Goal: Transaction & Acquisition: Book appointment/travel/reservation

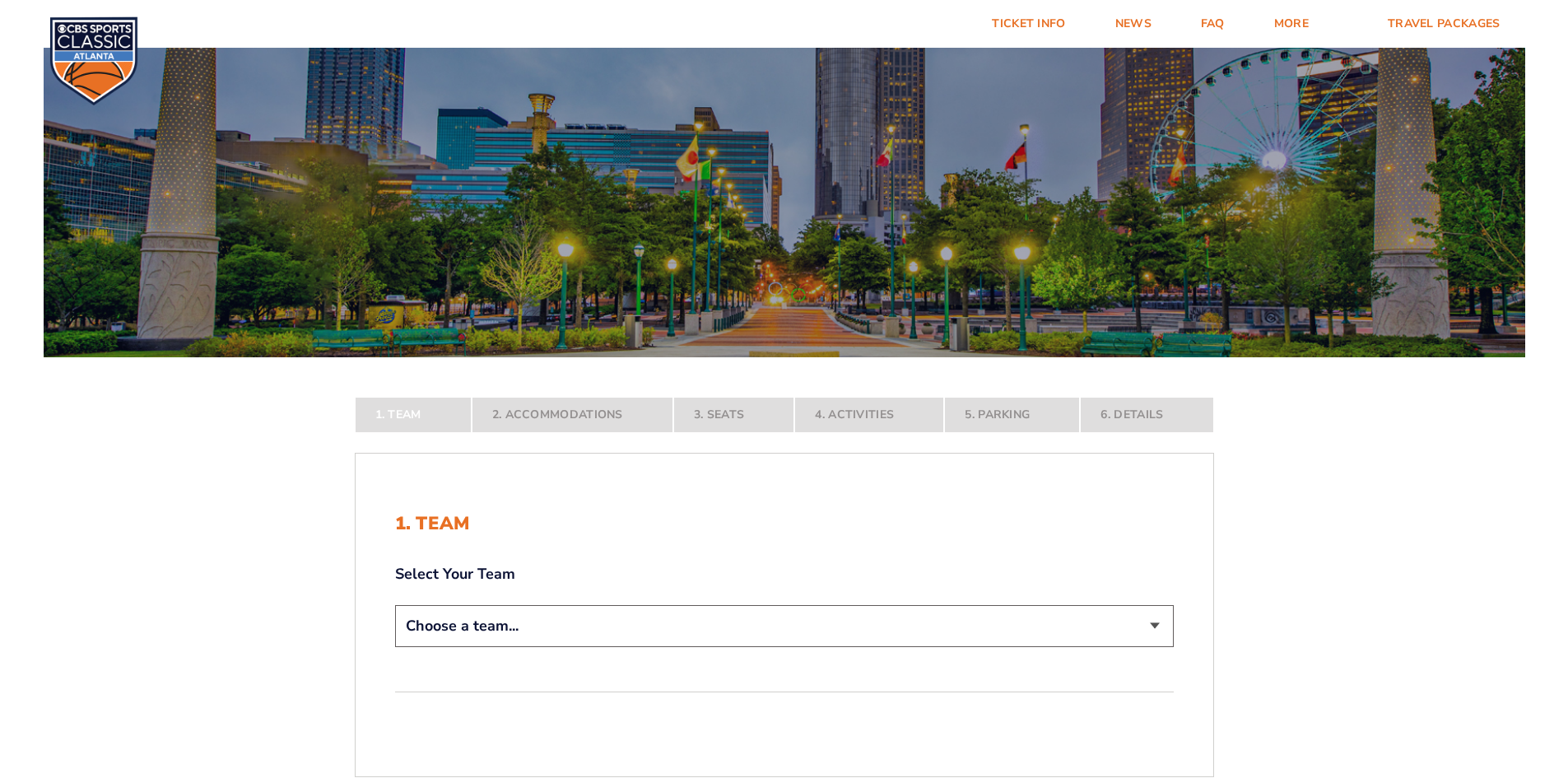
scroll to position [330, 0]
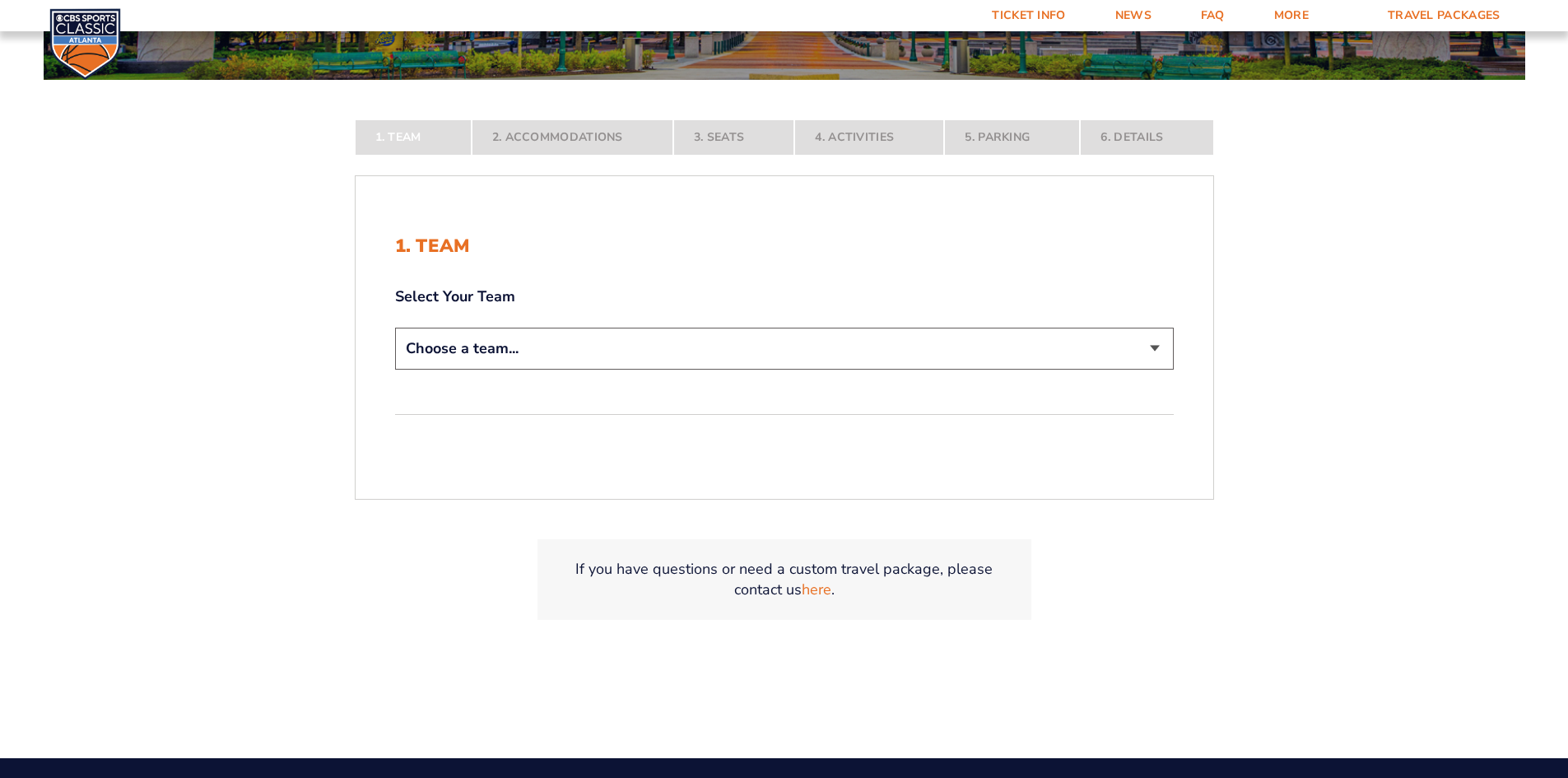
click at [855, 354] on select "Choose a team... Kentucky Wildcats Ohio State Buckeyes North Carolina Tar Heels…" at bounding box center [784, 348] width 779 height 42
select select "12956"
click at [395, 370] on select "Choose a team... Kentucky Wildcats Ohio State Buckeyes North Carolina Tar Heels…" at bounding box center [784, 348] width 779 height 42
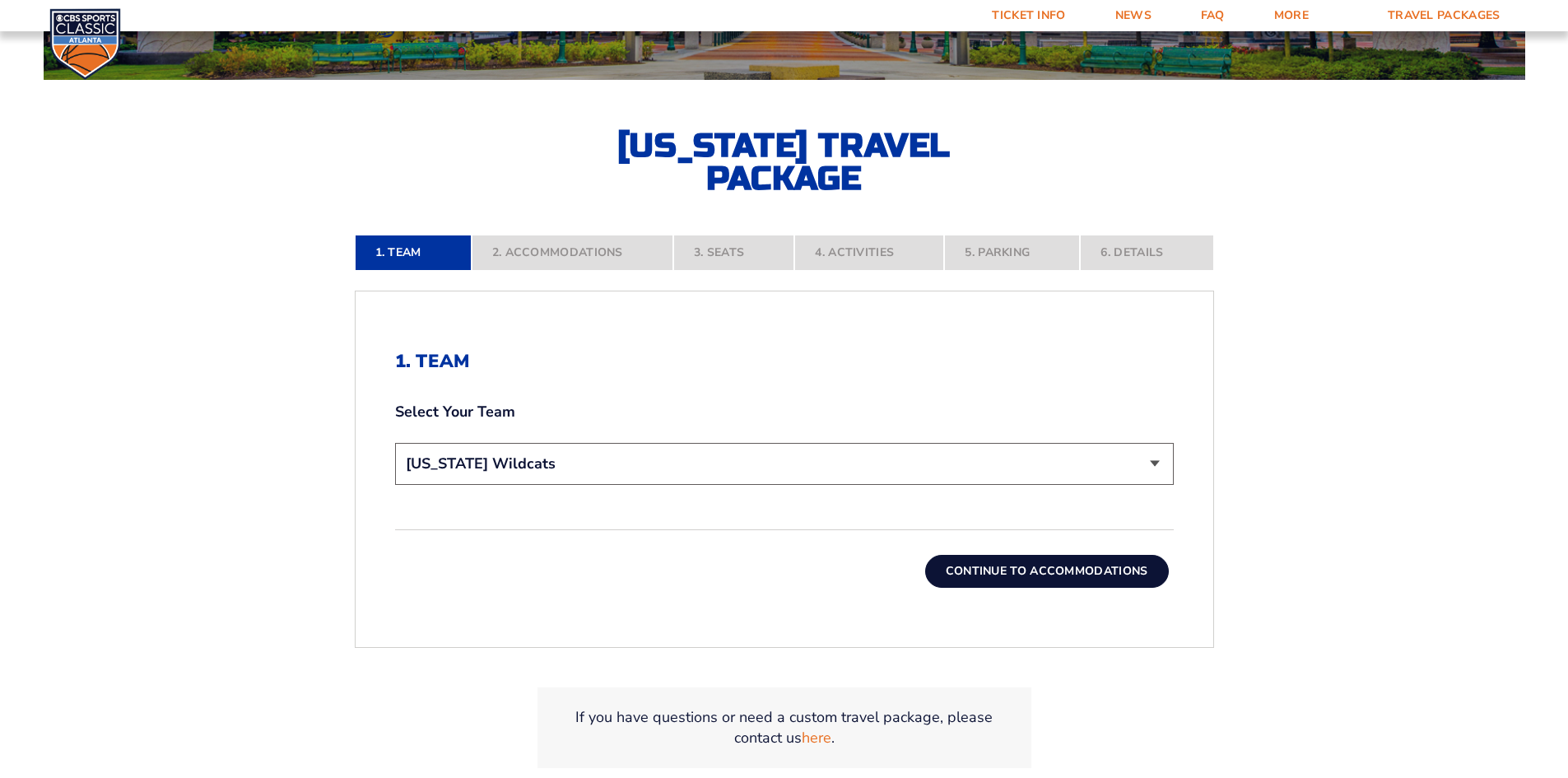
click at [1091, 577] on button "Continue To Accommodations" at bounding box center [1047, 571] width 244 height 32
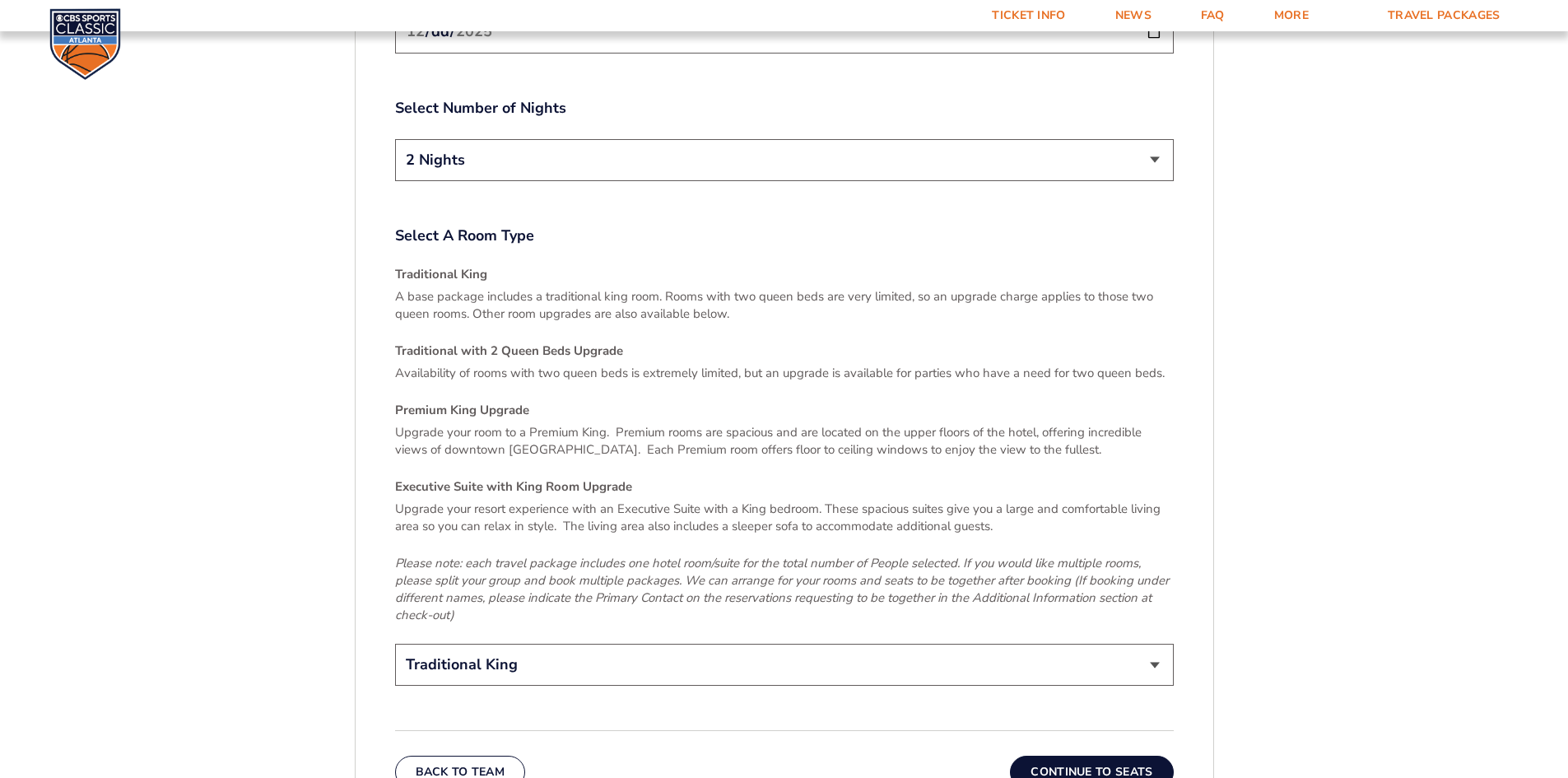
scroll to position [2262, 0]
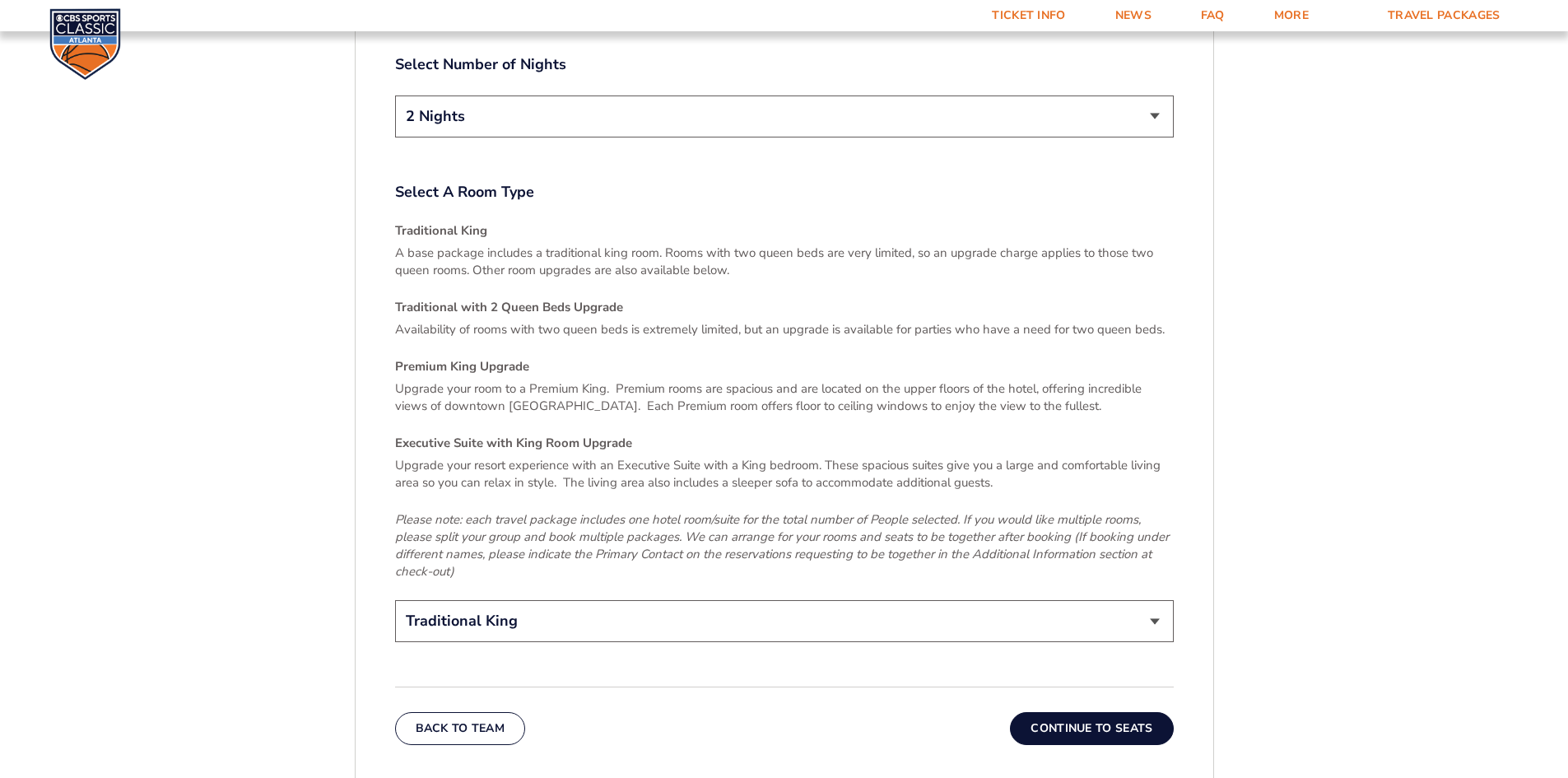
click at [1117, 712] on button "Continue To Seats" at bounding box center [1092, 728] width 163 height 32
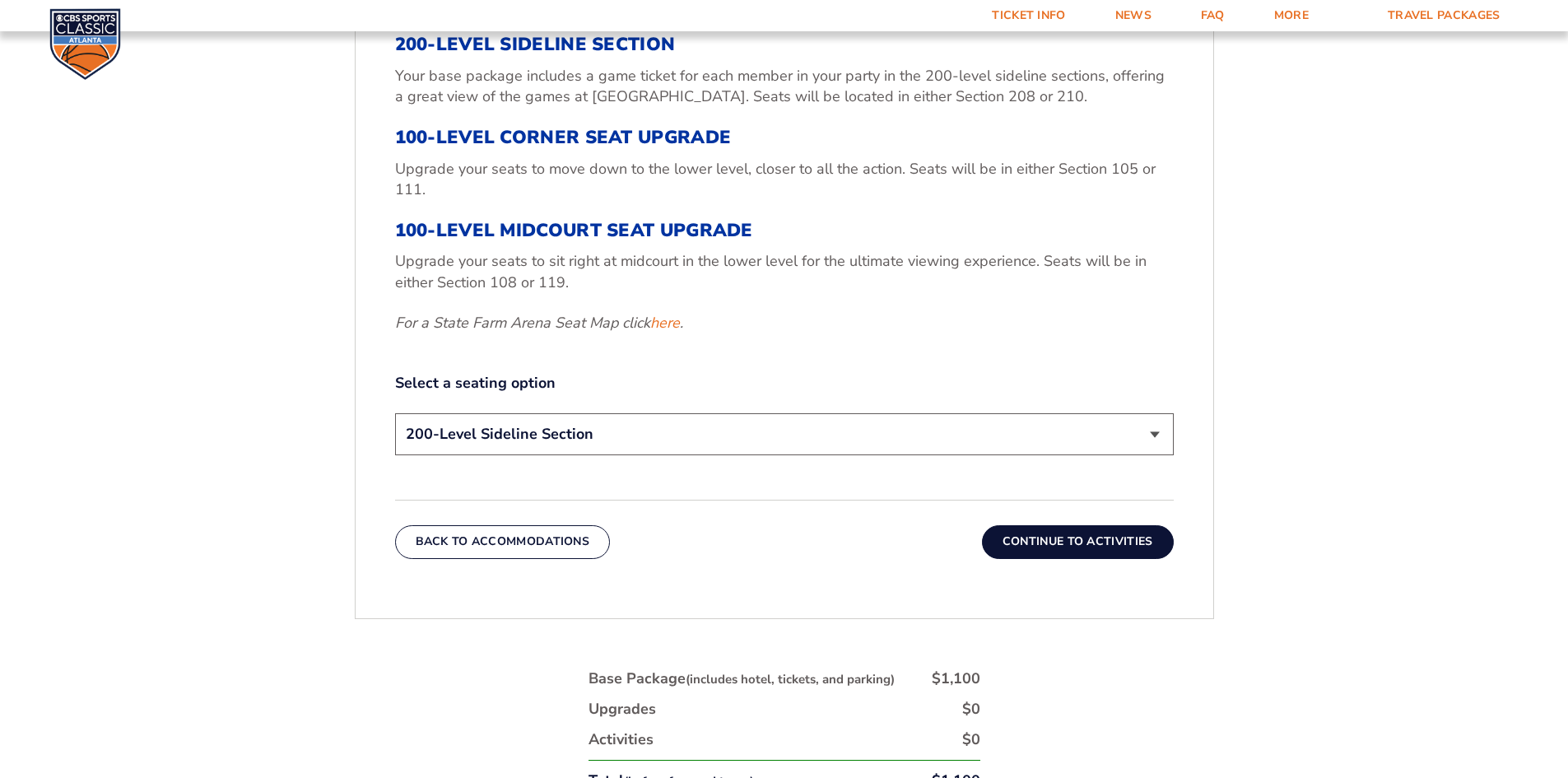
scroll to position [699, 0]
click at [1003, 435] on select "200-Level Sideline Section 100-Level Corner Seat Upgrade (+$120 per person) 100…" at bounding box center [784, 432] width 779 height 42
select select "100-Level Midcourt Seat Upgrade"
click at [395, 411] on select "200-Level Sideline Section 100-Level Corner Seat Upgrade (+$120 per person) 100…" at bounding box center [784, 432] width 779 height 42
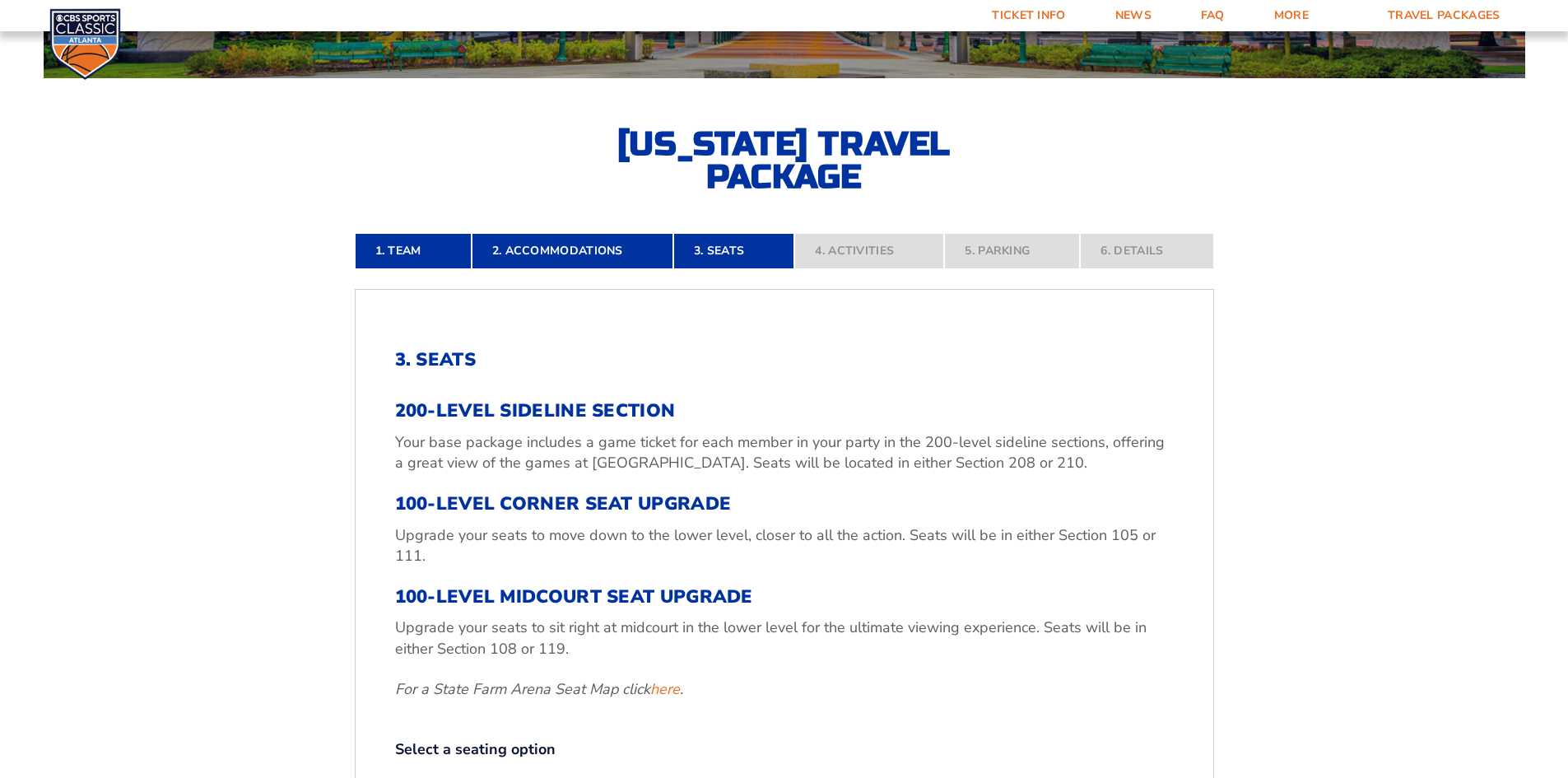
scroll to position [494, 0]
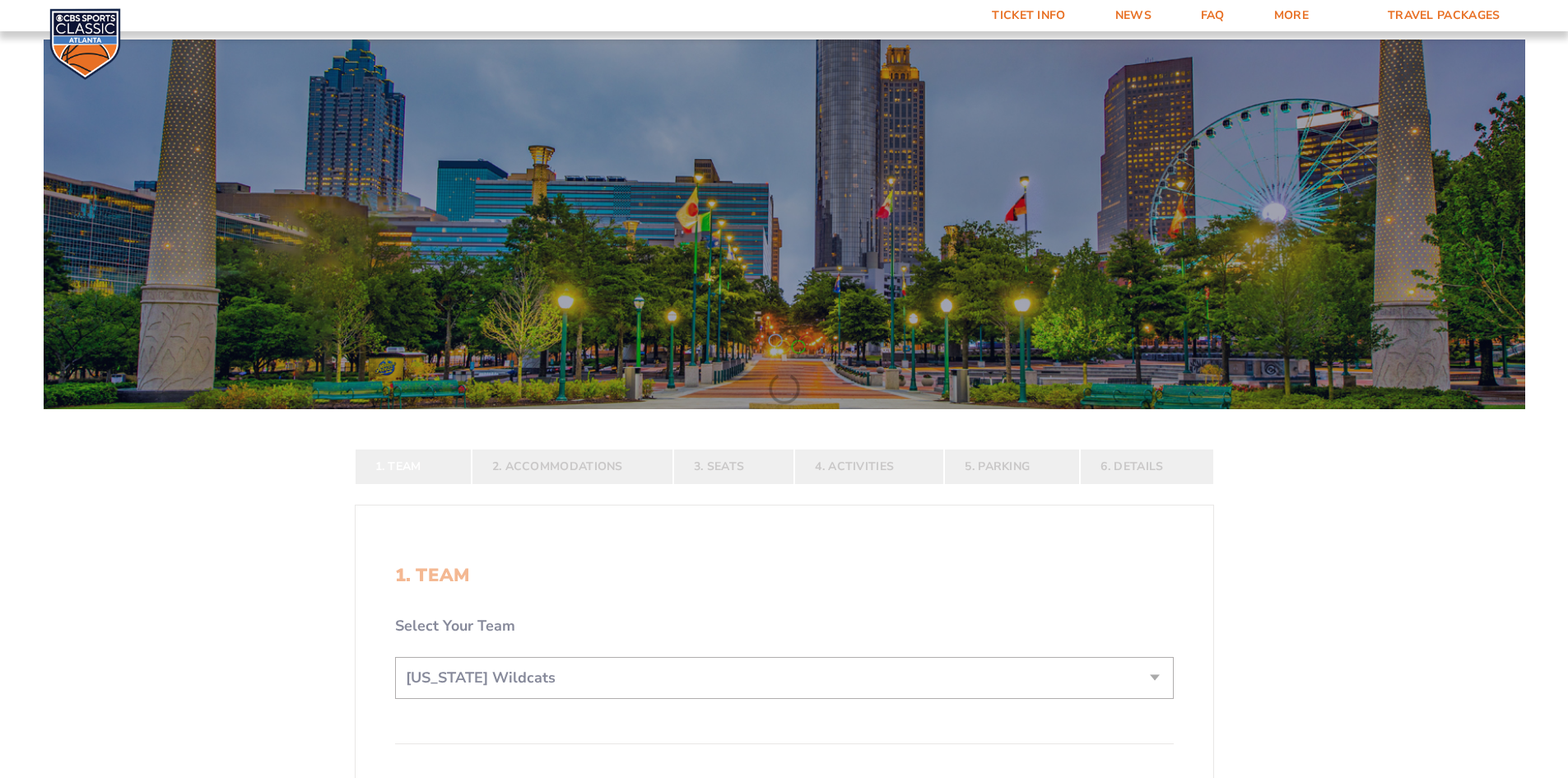
select select "12956"
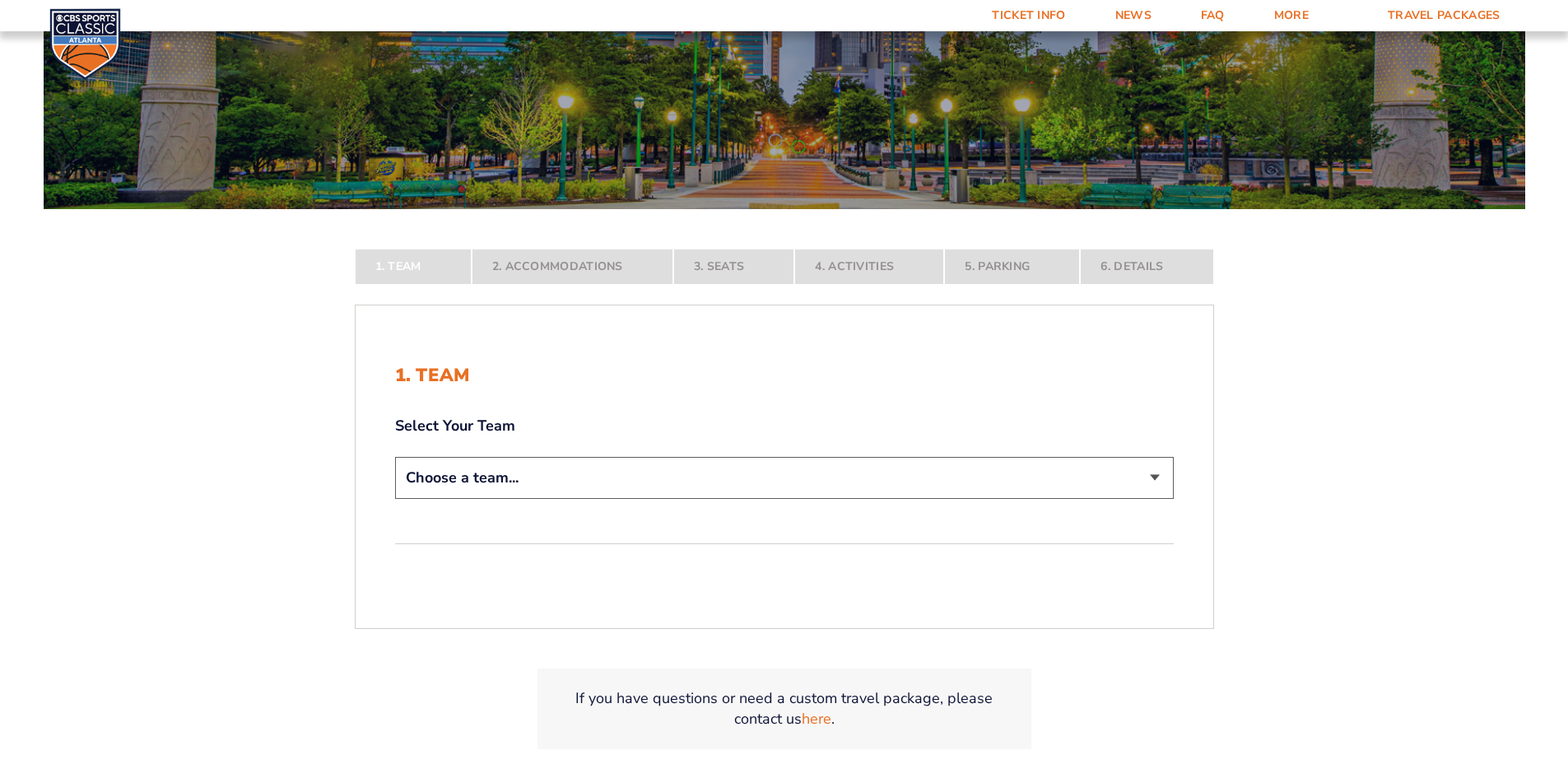
scroll to position [330, 0]
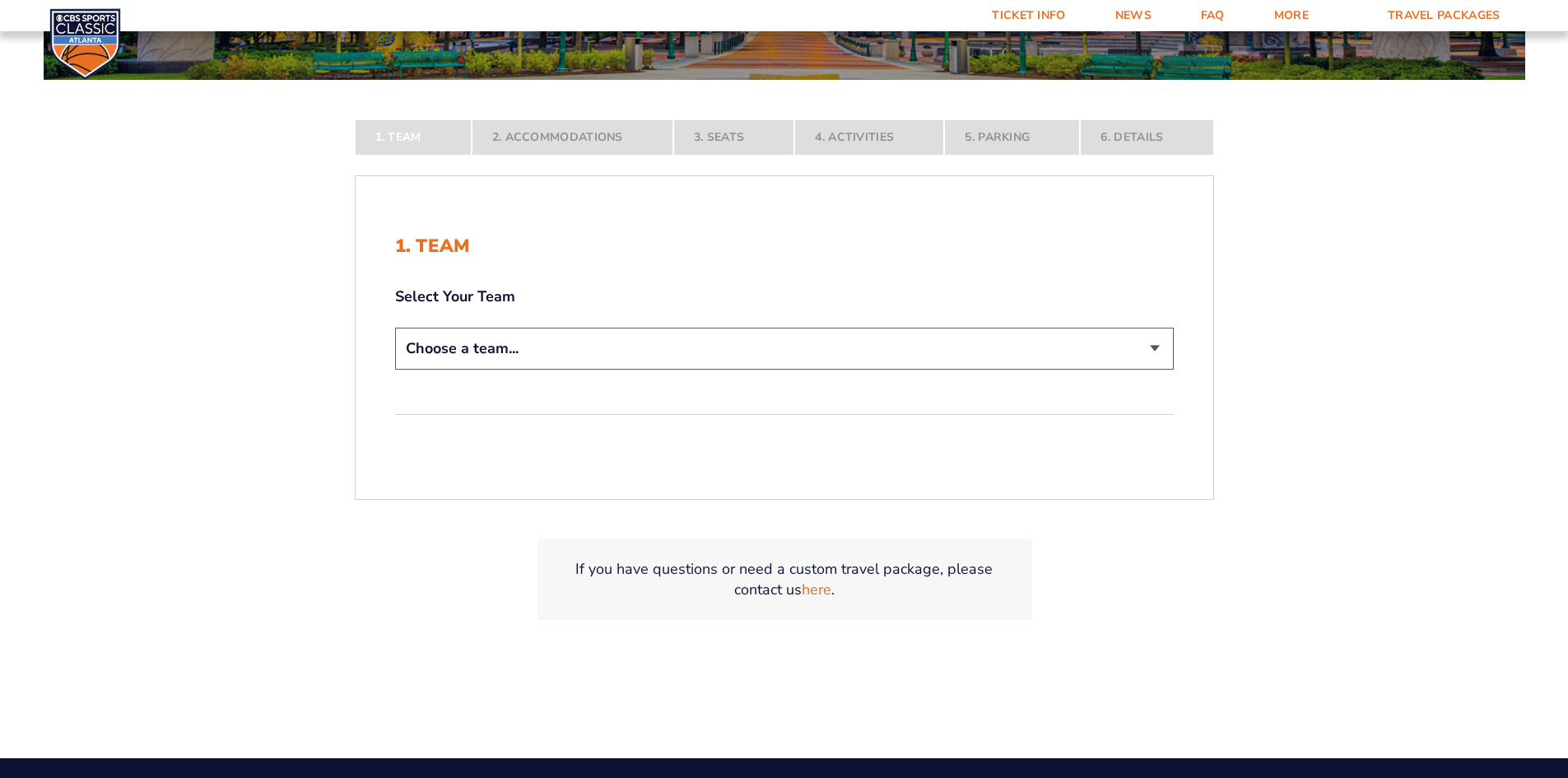
click at [576, 345] on select "Choose a team... [US_STATE] Wildcats [US_STATE] State Buckeyes [US_STATE] Tar H…" at bounding box center [784, 348] width 779 height 42
click at [483, 357] on select "Choose a team... [US_STATE] Wildcats [US_STATE] State Buckeyes [US_STATE] Tar H…" at bounding box center [784, 348] width 779 height 42
select select "12956"
click at [395, 370] on select "Choose a team... [US_STATE] Wildcats [US_STATE] State Buckeyes [US_STATE] Tar H…" at bounding box center [784, 348] width 779 height 42
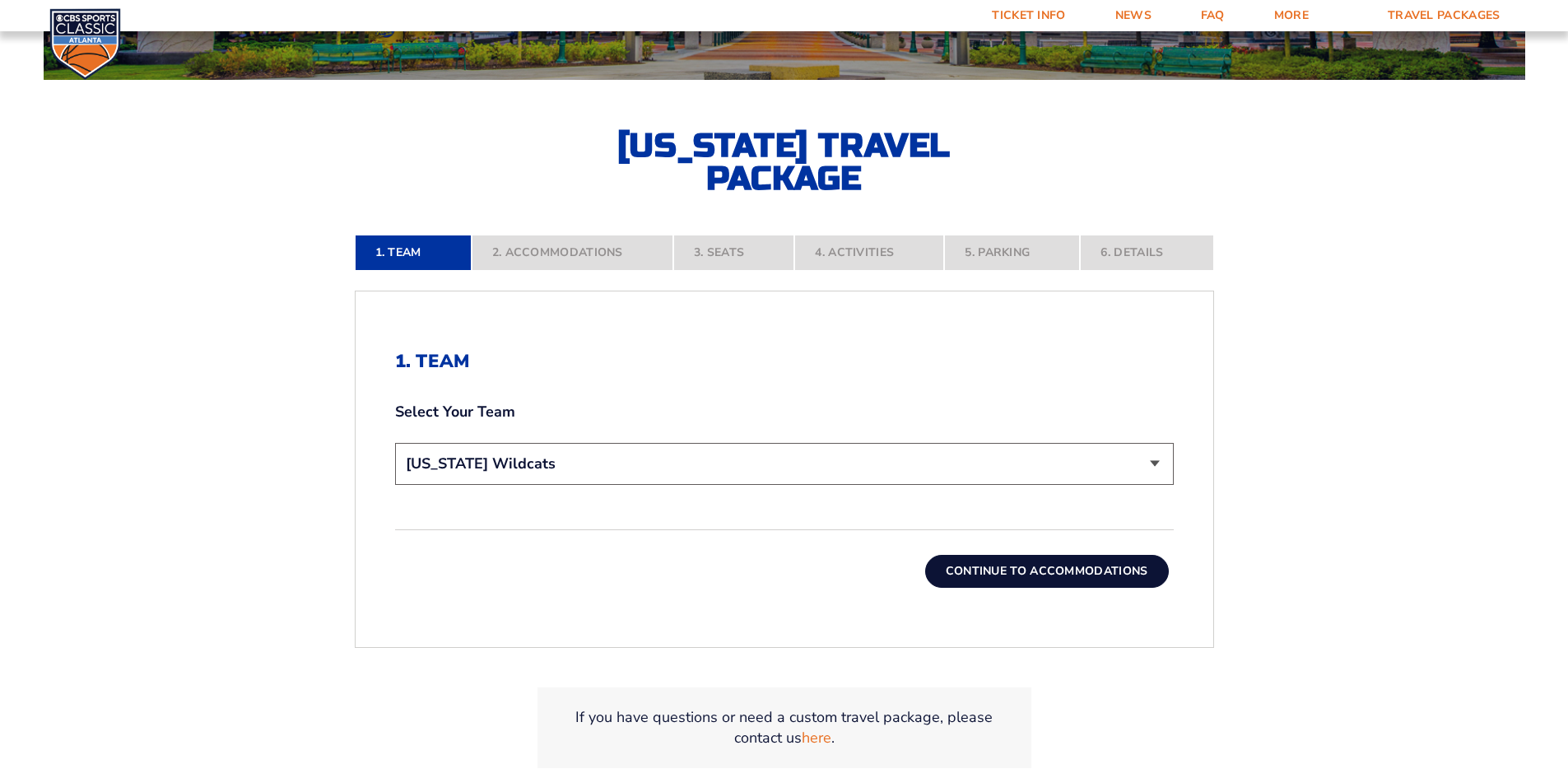
drag, startPoint x: 998, startPoint y: 564, endPoint x: 933, endPoint y: 526, distance: 75.3
click at [996, 564] on button "Continue To Accommodations" at bounding box center [1047, 571] width 244 height 32
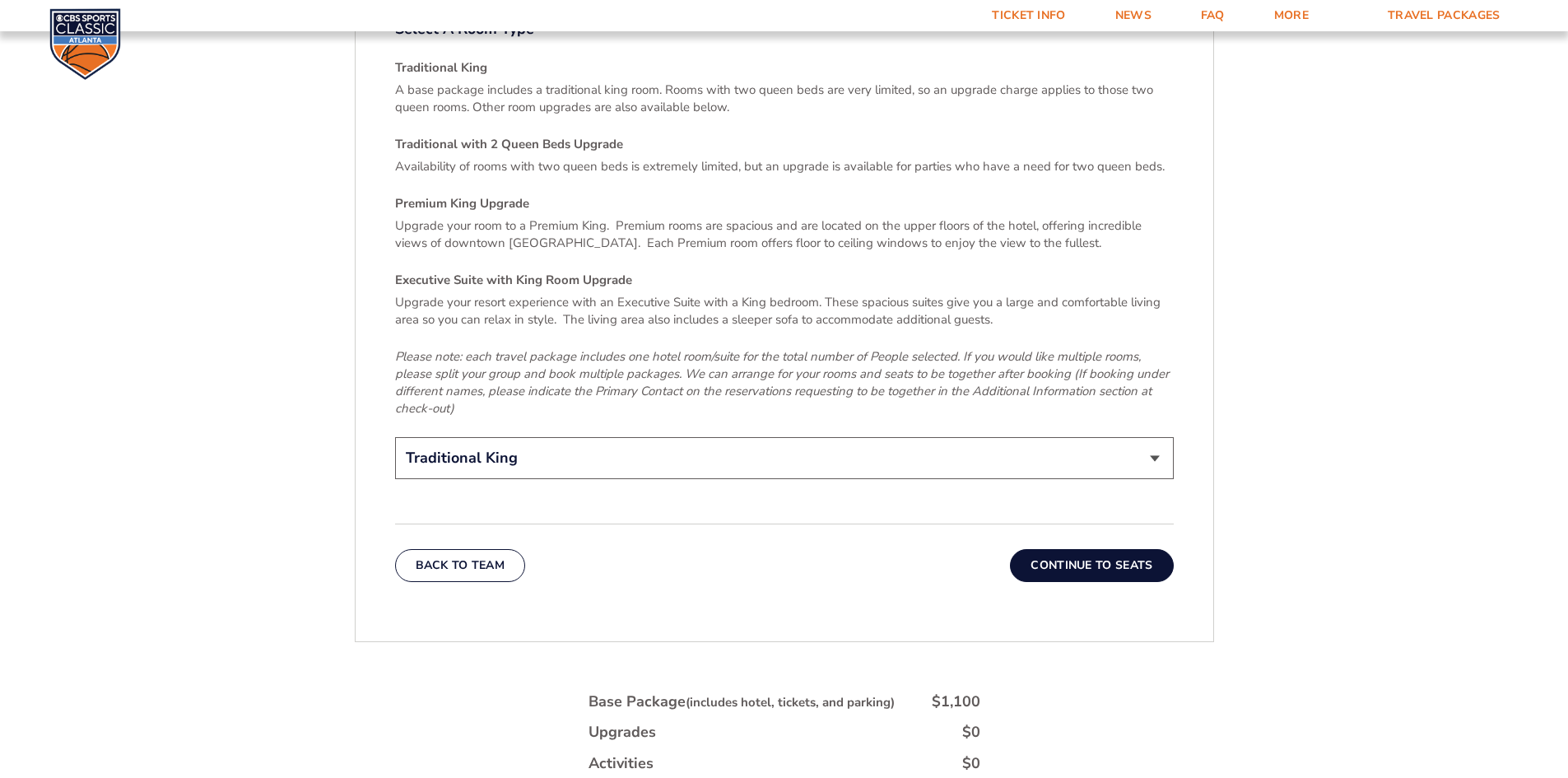
scroll to position [2509, 0]
drag, startPoint x: 1106, startPoint y: 524, endPoint x: 1078, endPoint y: 450, distance: 79.1
click at [1016, 435] on select "Traditional King Traditional with 2 Queen Beds Upgrade (+$45 per night) Premium…" at bounding box center [784, 456] width 779 height 42
select select "Executive Suite with King Room Upgrade"
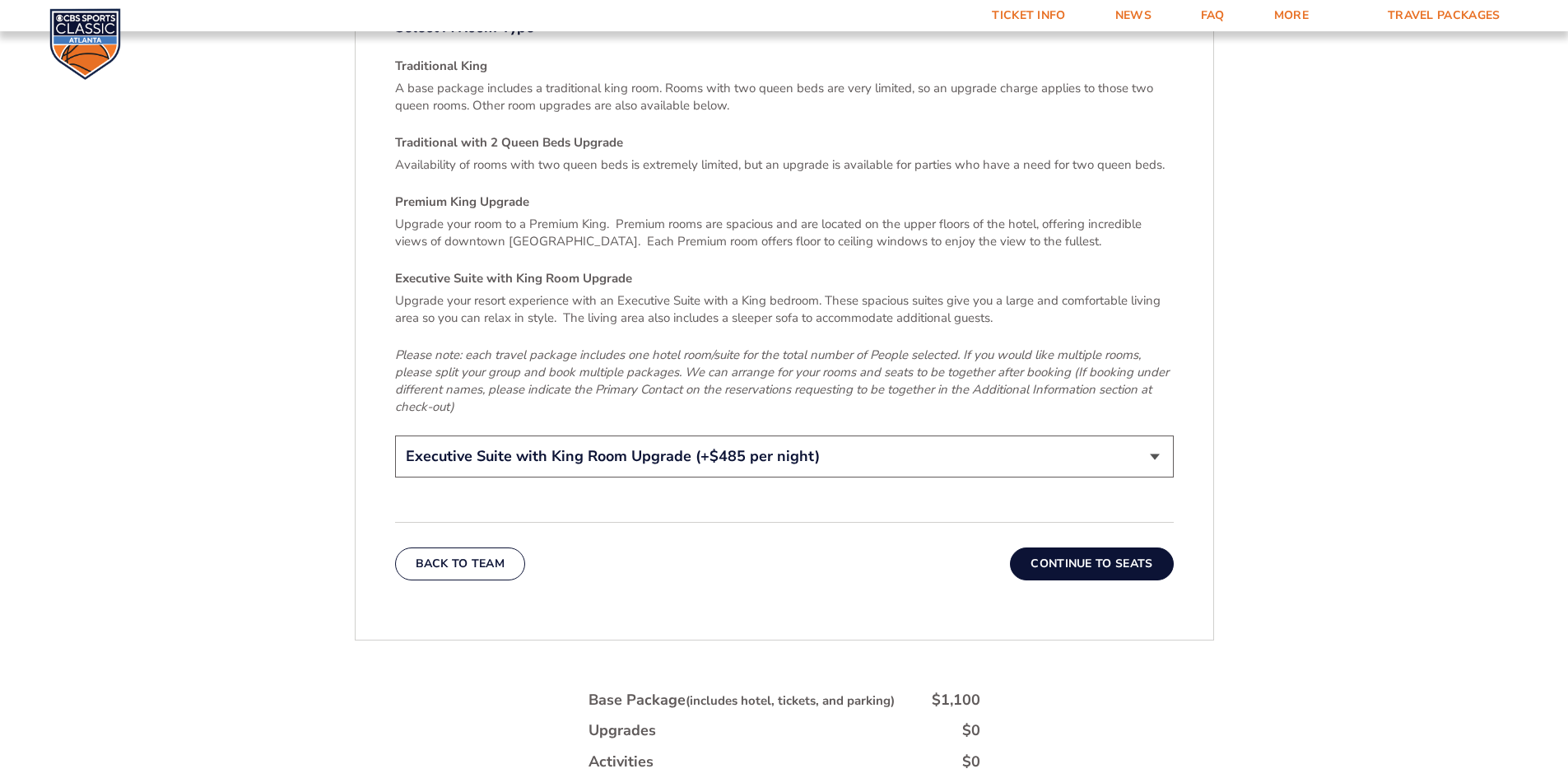
click at [395, 435] on select "Traditional King Traditional with 2 Queen Beds Upgrade (+$45 per night) Premium…" at bounding box center [784, 456] width 779 height 42
click at [1124, 548] on button "Continue To Seats" at bounding box center [1092, 564] width 163 height 32
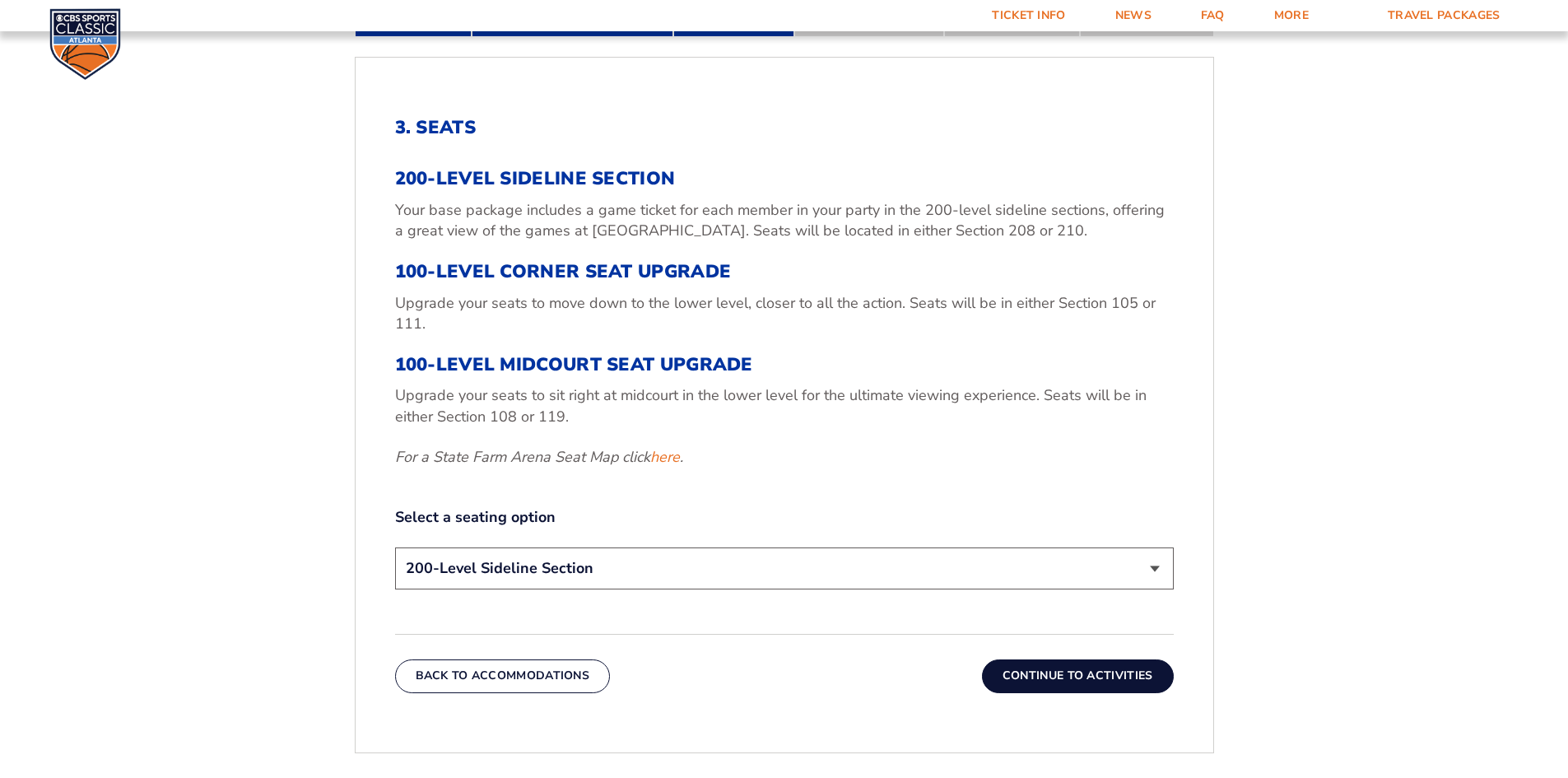
scroll to position [615, 0]
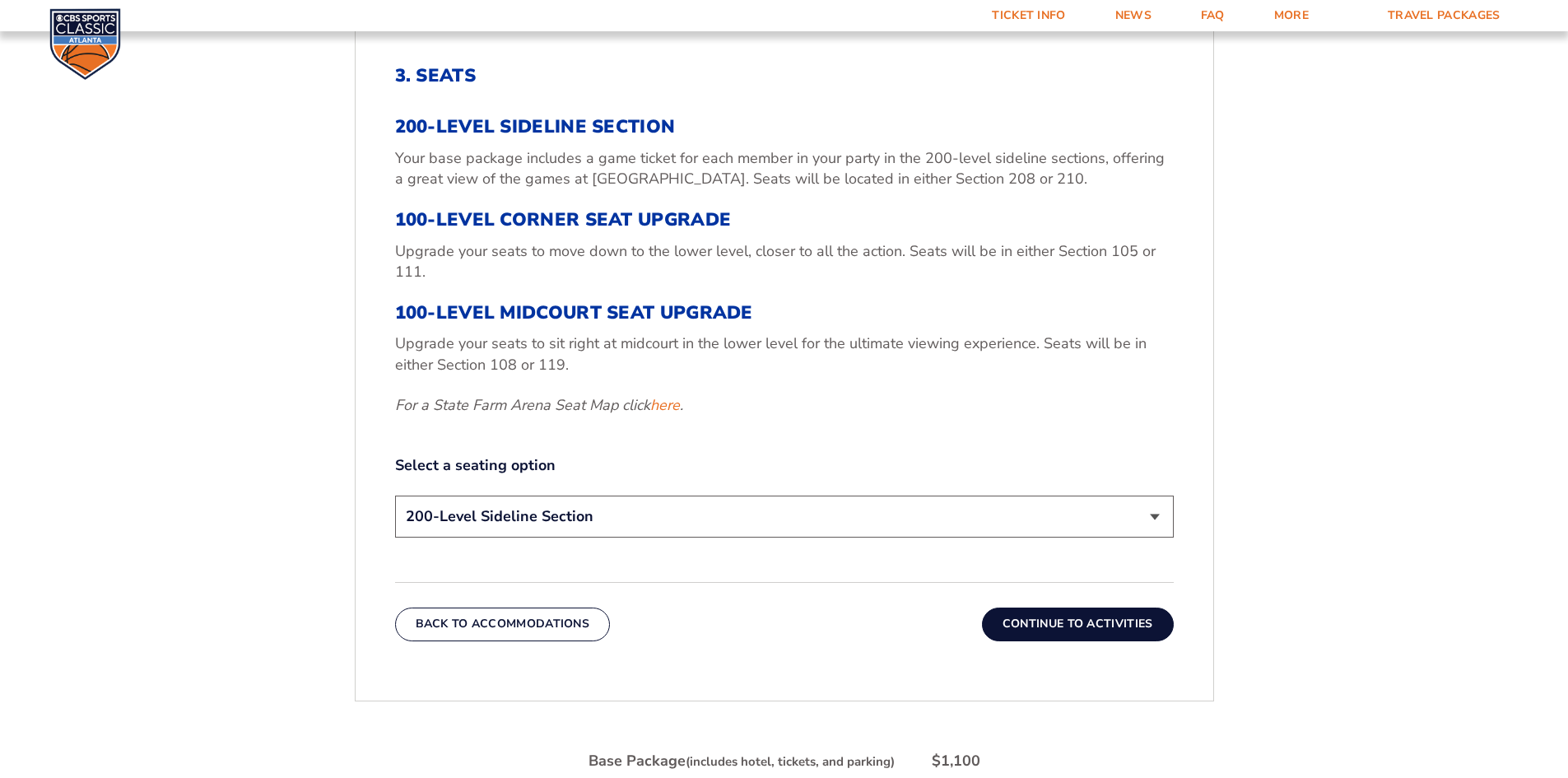
click at [1040, 510] on select "200-Level Sideline Section 100-Level Corner Seat Upgrade (+$120 per person) 100…" at bounding box center [784, 516] width 779 height 42
select select "100-Level Midcourt Seat Upgrade"
click at [395, 496] on select "200-Level Sideline Section 100-Level Corner Seat Upgrade (+$120 per person) 100…" at bounding box center [784, 516] width 779 height 42
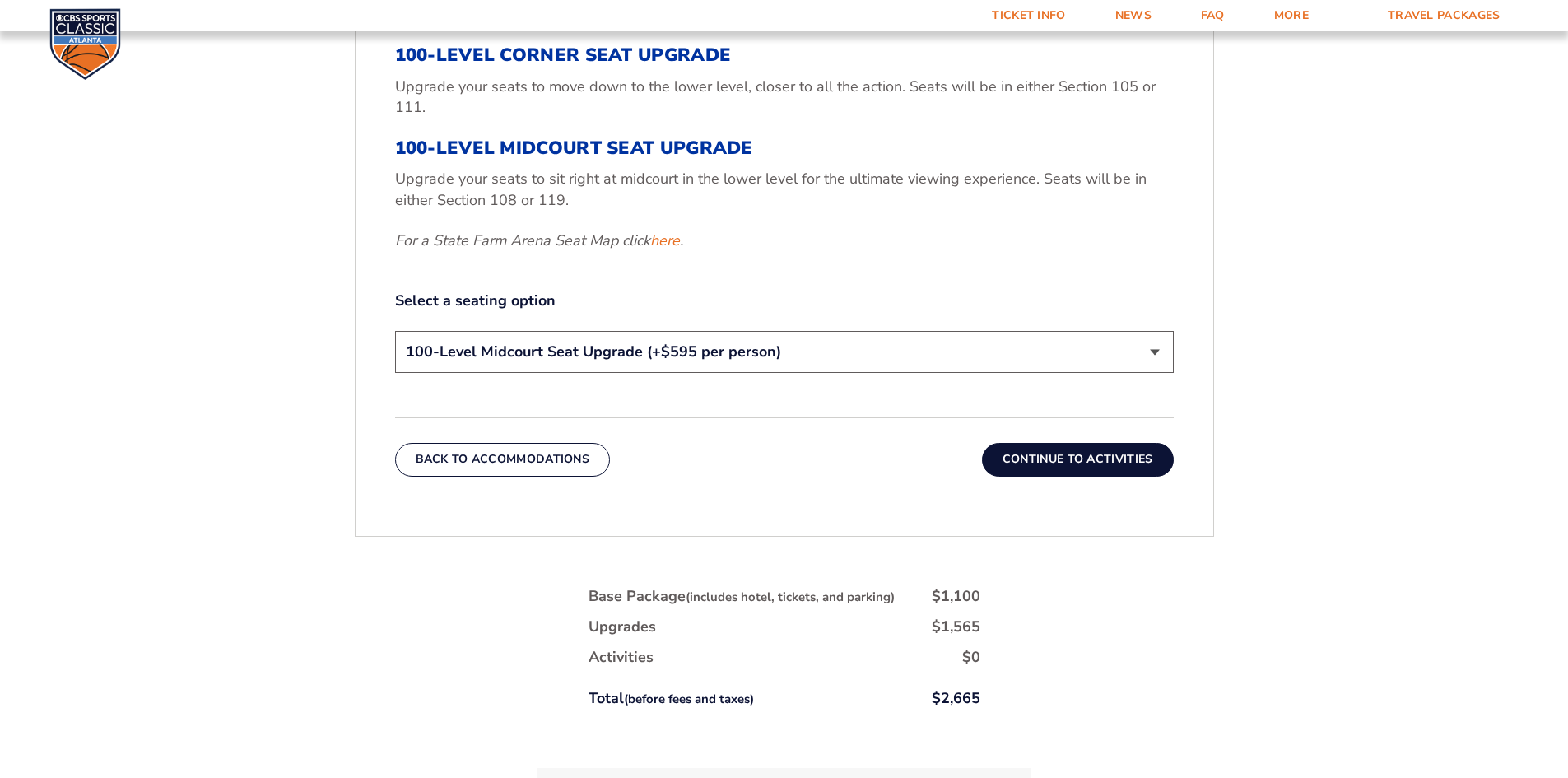
click at [1098, 455] on button "Continue To Activities" at bounding box center [1078, 459] width 192 height 32
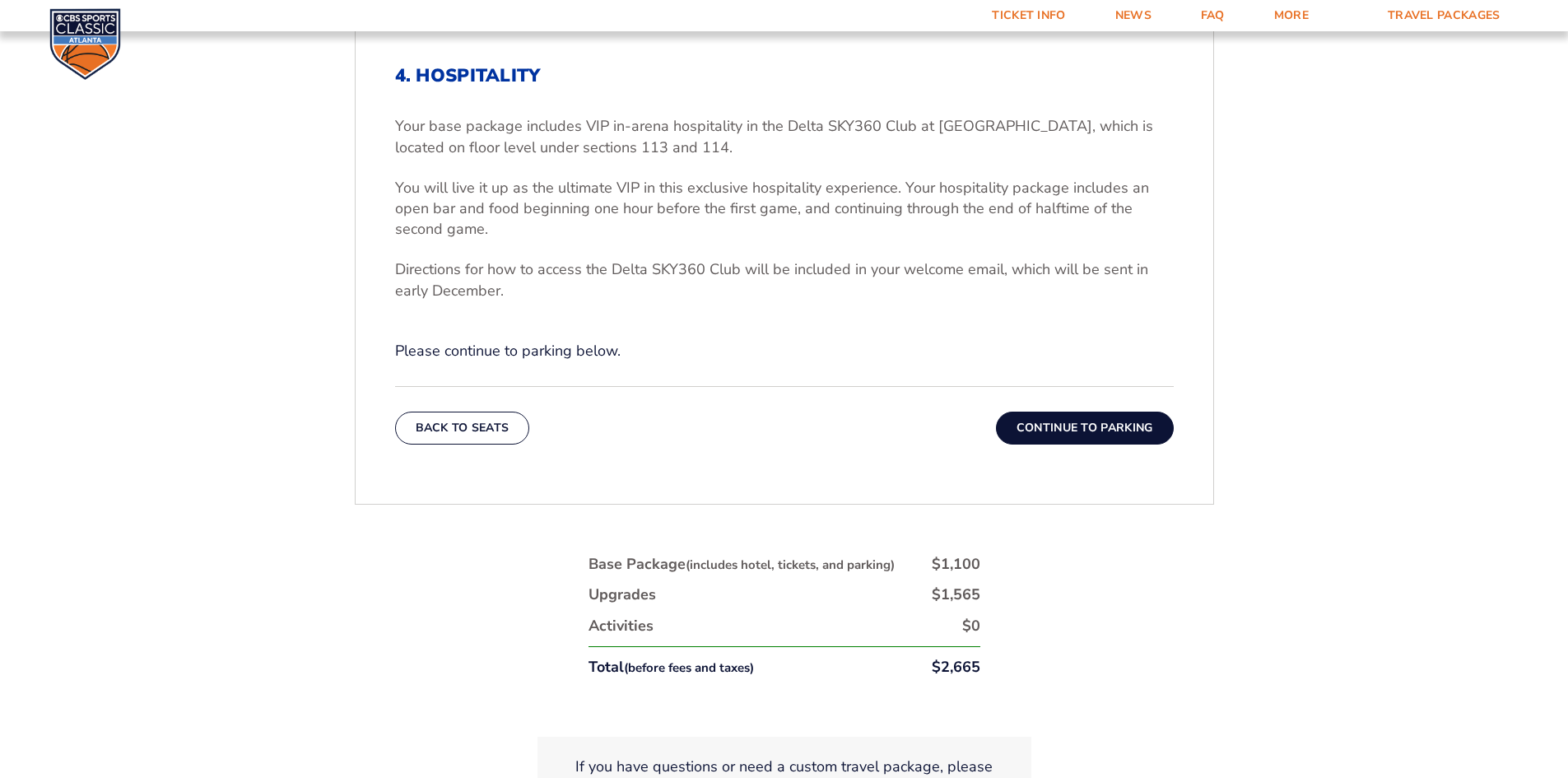
click at [1100, 430] on button "Continue To Parking" at bounding box center [1085, 427] width 178 height 32
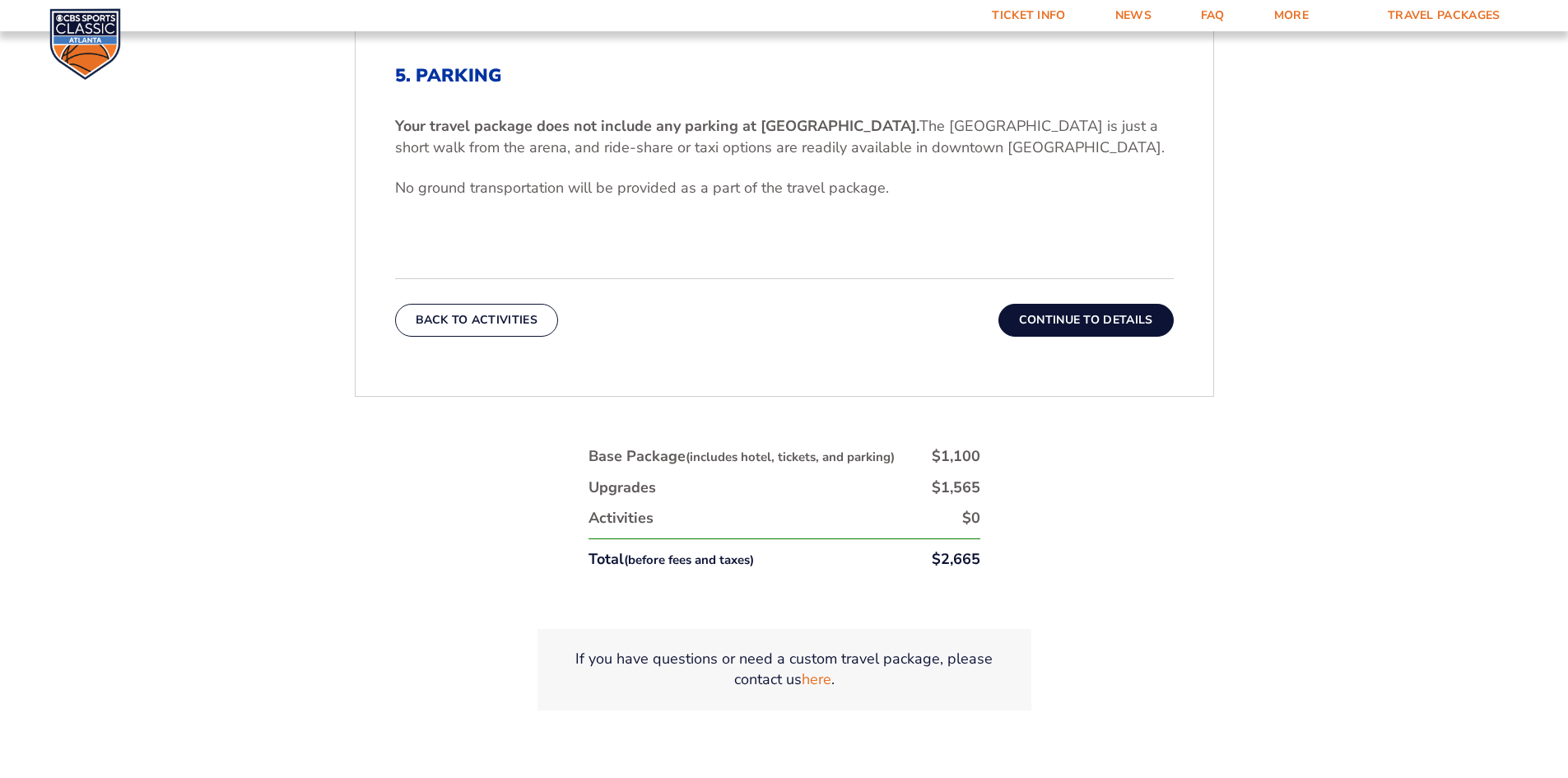
click at [1103, 299] on div "Back To Activities Continue To Details" at bounding box center [784, 307] width 779 height 58
click at [1106, 324] on button "Continue To Details" at bounding box center [1086, 319] width 175 height 32
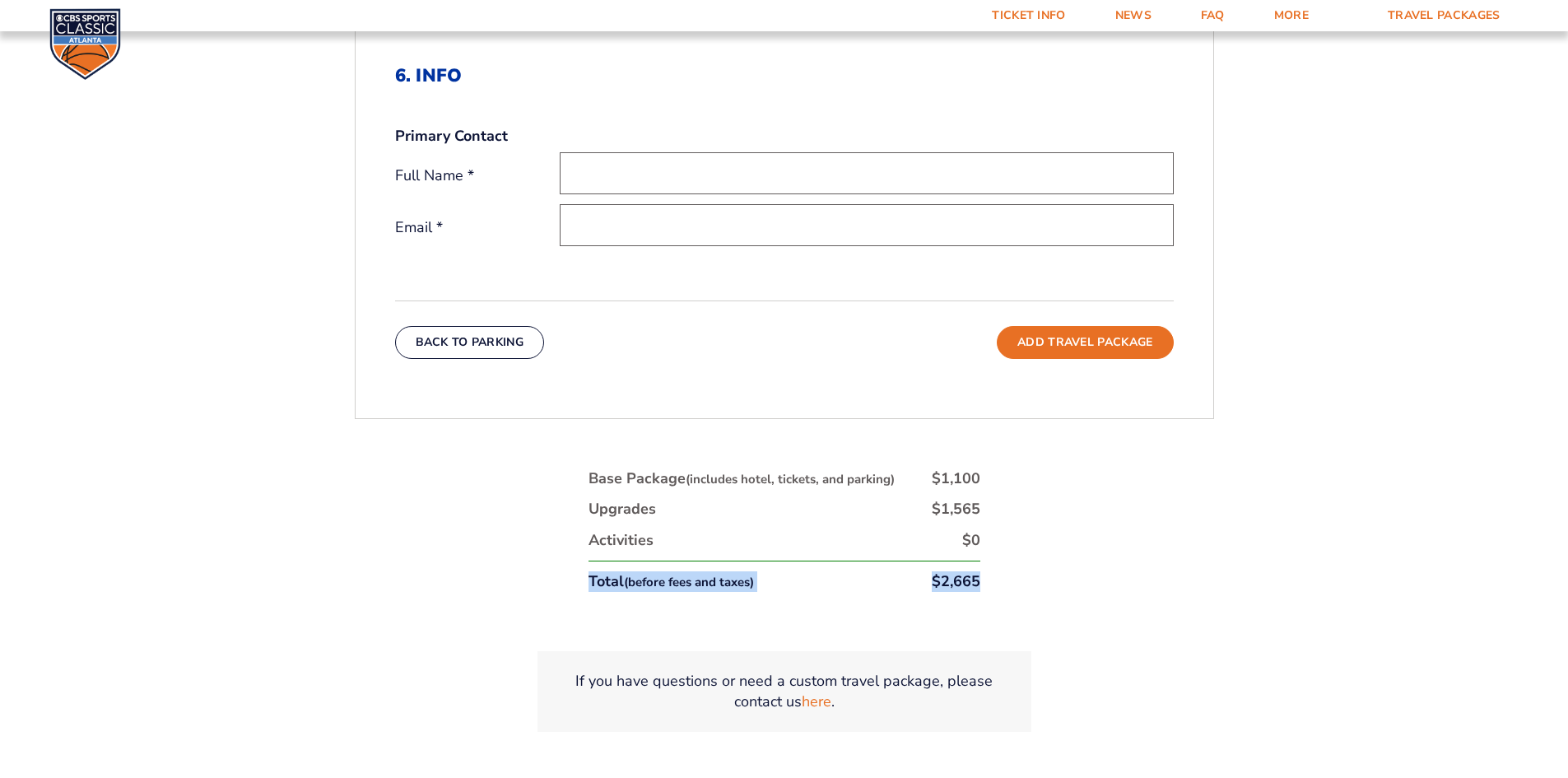
drag, startPoint x: 1005, startPoint y: 578, endPoint x: 512, endPoint y: 577, distance: 493.0
click at [512, 577] on div "1. Team 2. Accommodations 3. Seats 4. Activities 5. Parking 6. Details 1. Team …" at bounding box center [784, 359] width 939 height 901
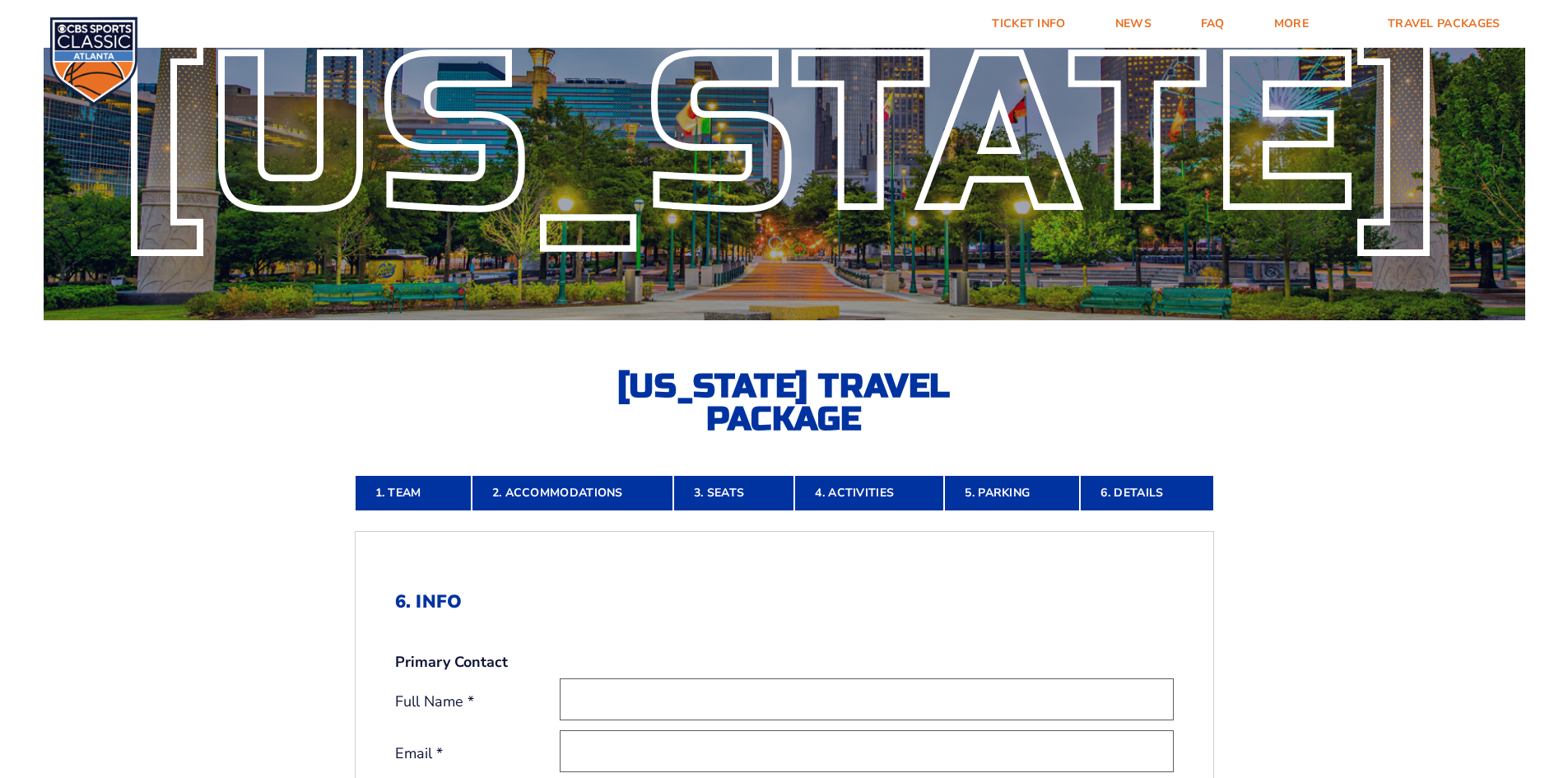
scroll to position [0, 0]
